Goal: Information Seeking & Learning: Learn about a topic

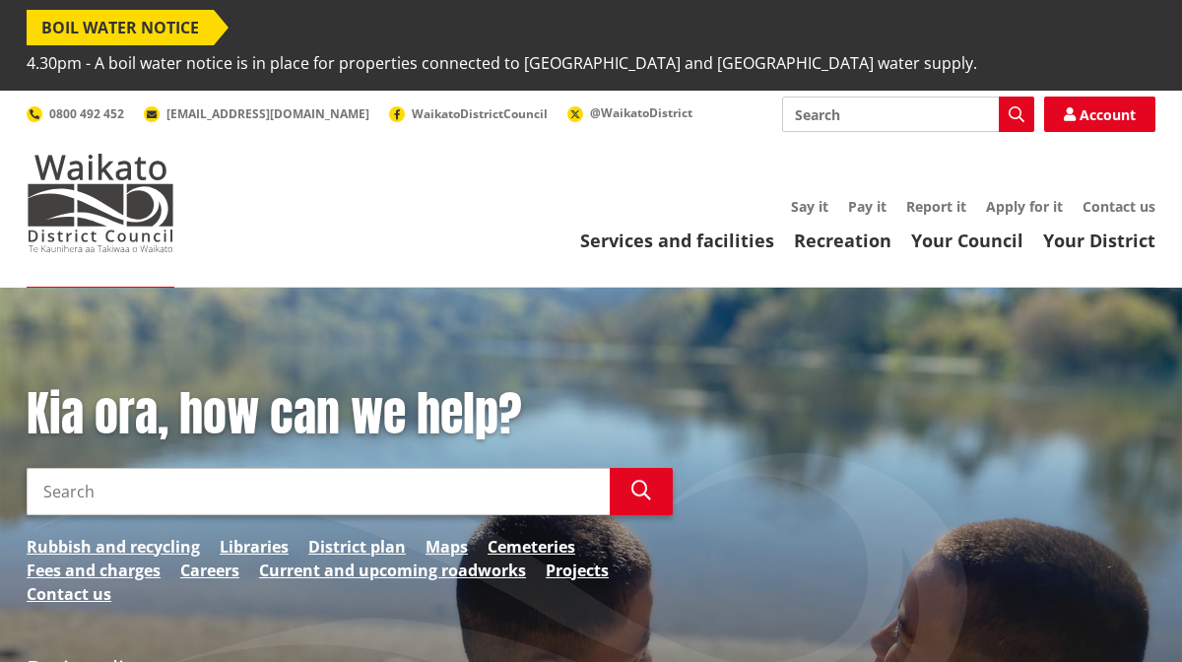
click at [234, 469] on input "Search" at bounding box center [318, 491] width 583 height 47
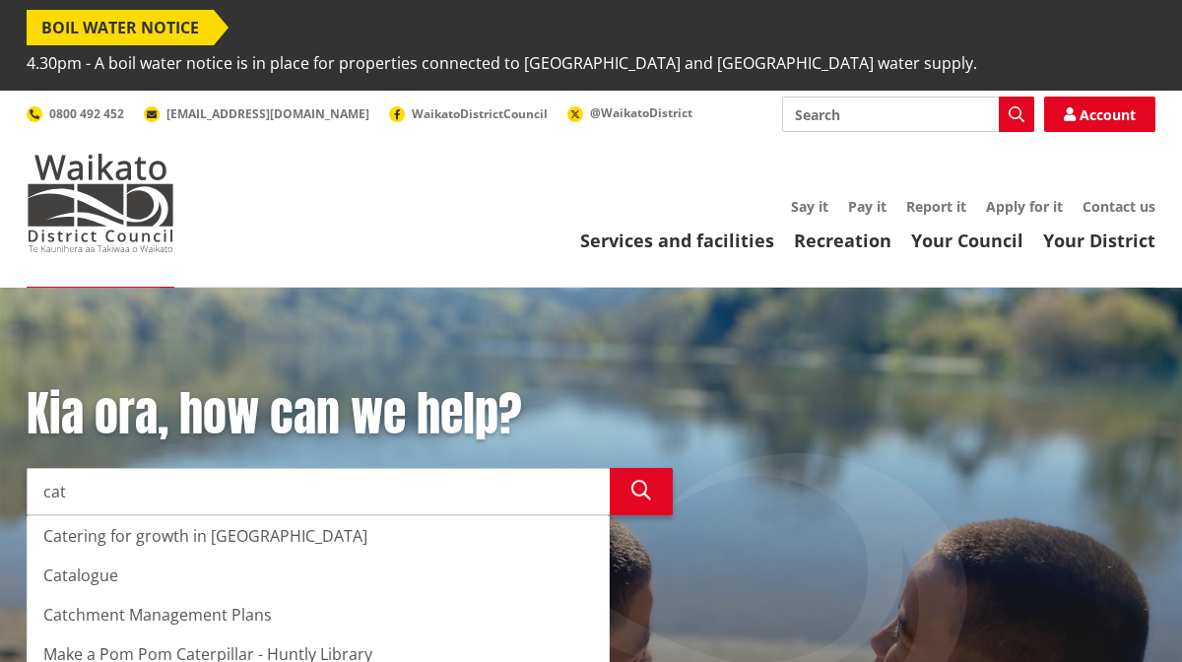
scroll to position [3, 0]
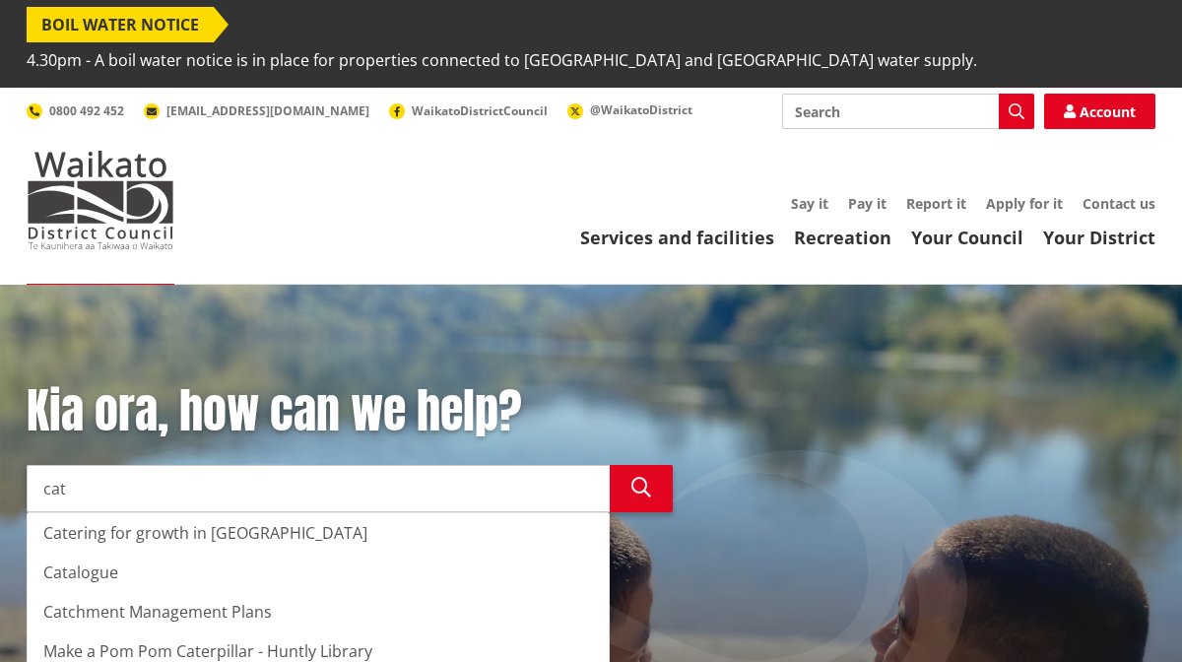
type input "cat"
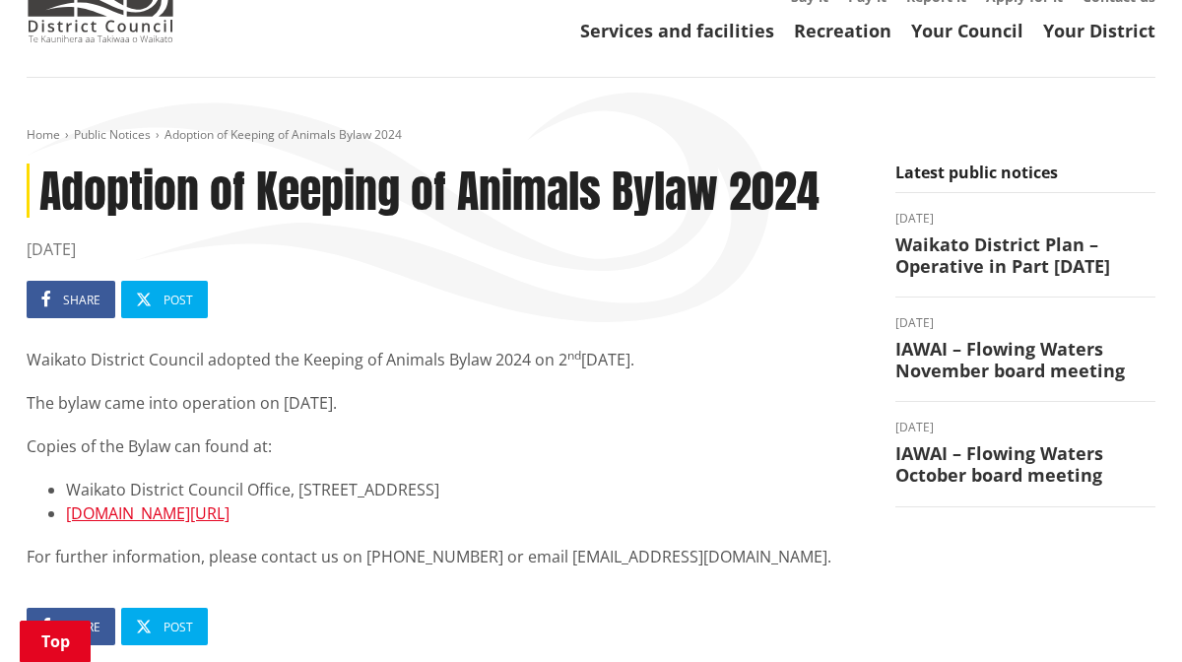
scroll to position [212, 0]
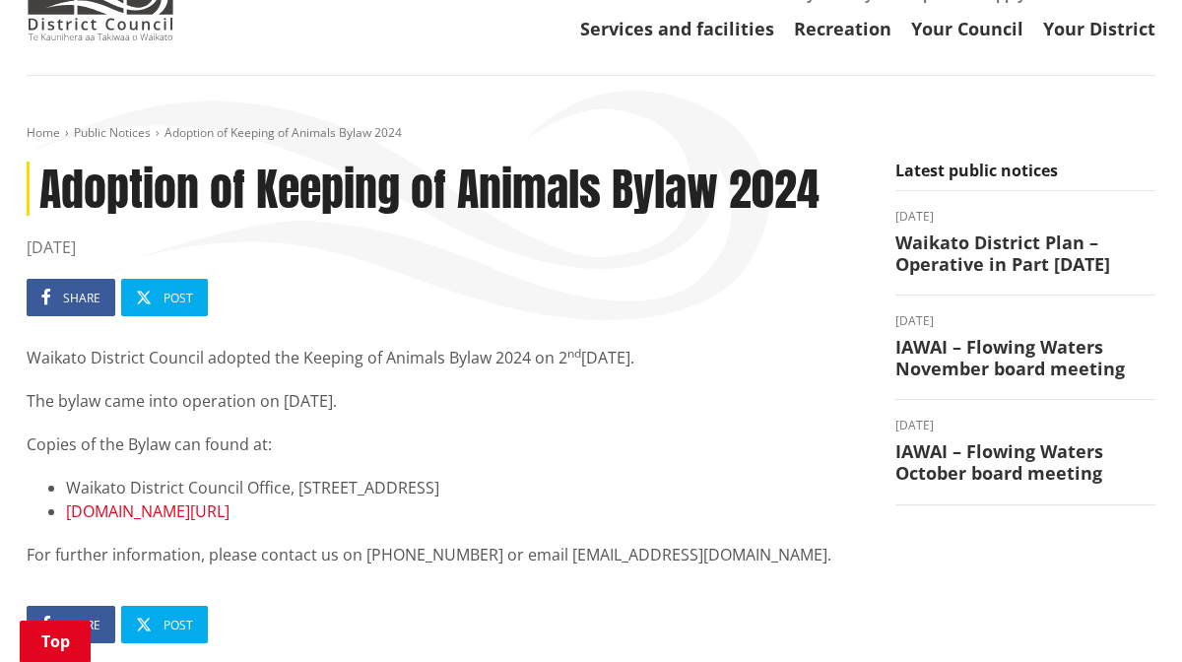
click at [214, 500] on link "[DOMAIN_NAME][URL]" at bounding box center [147, 511] width 163 height 22
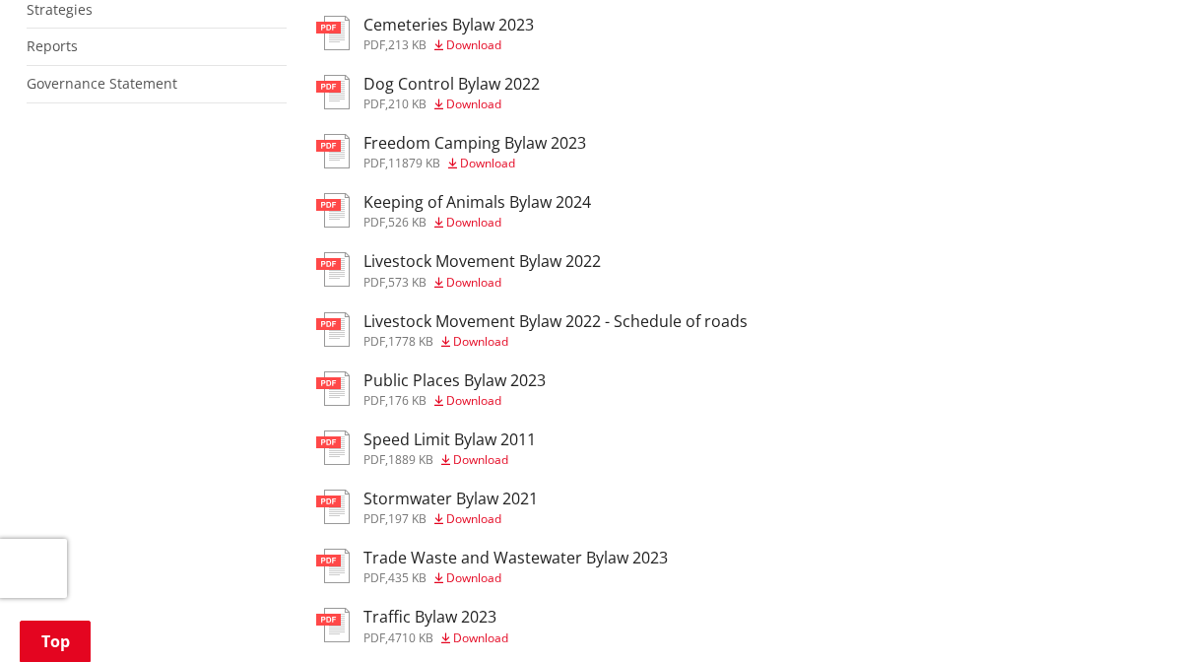
scroll to position [636, 0]
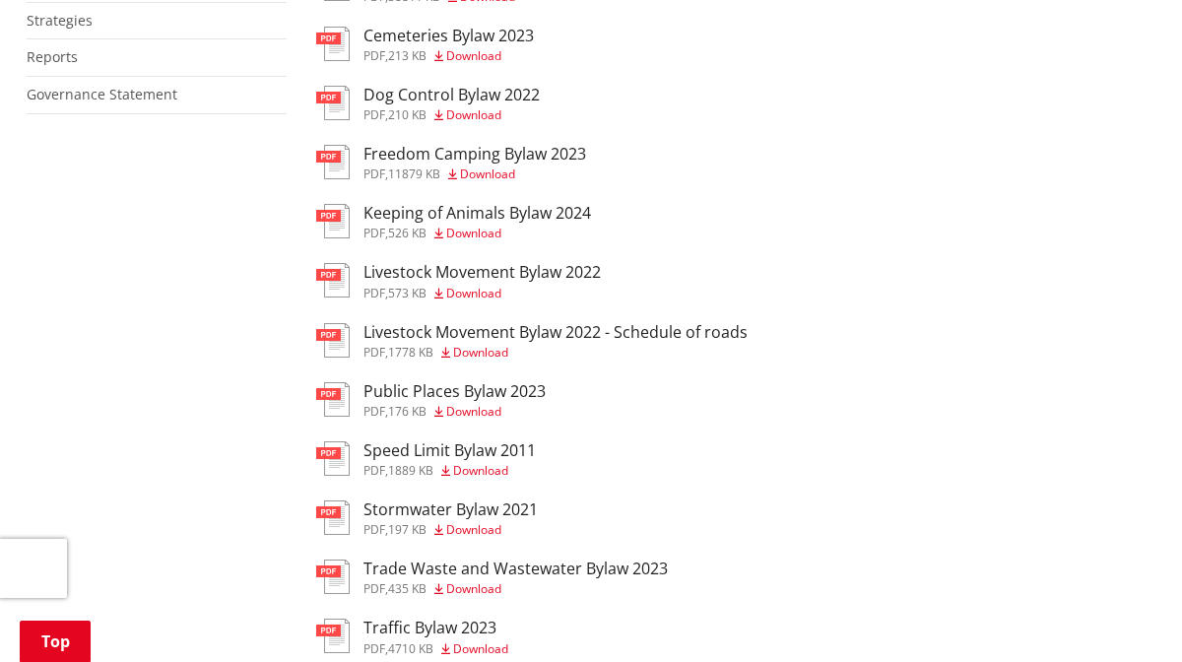
click at [510, 204] on h3 "Keeping of Animals Bylaw 2024" at bounding box center [476, 213] width 227 height 19
